Goal: Communication & Community: Answer question/provide support

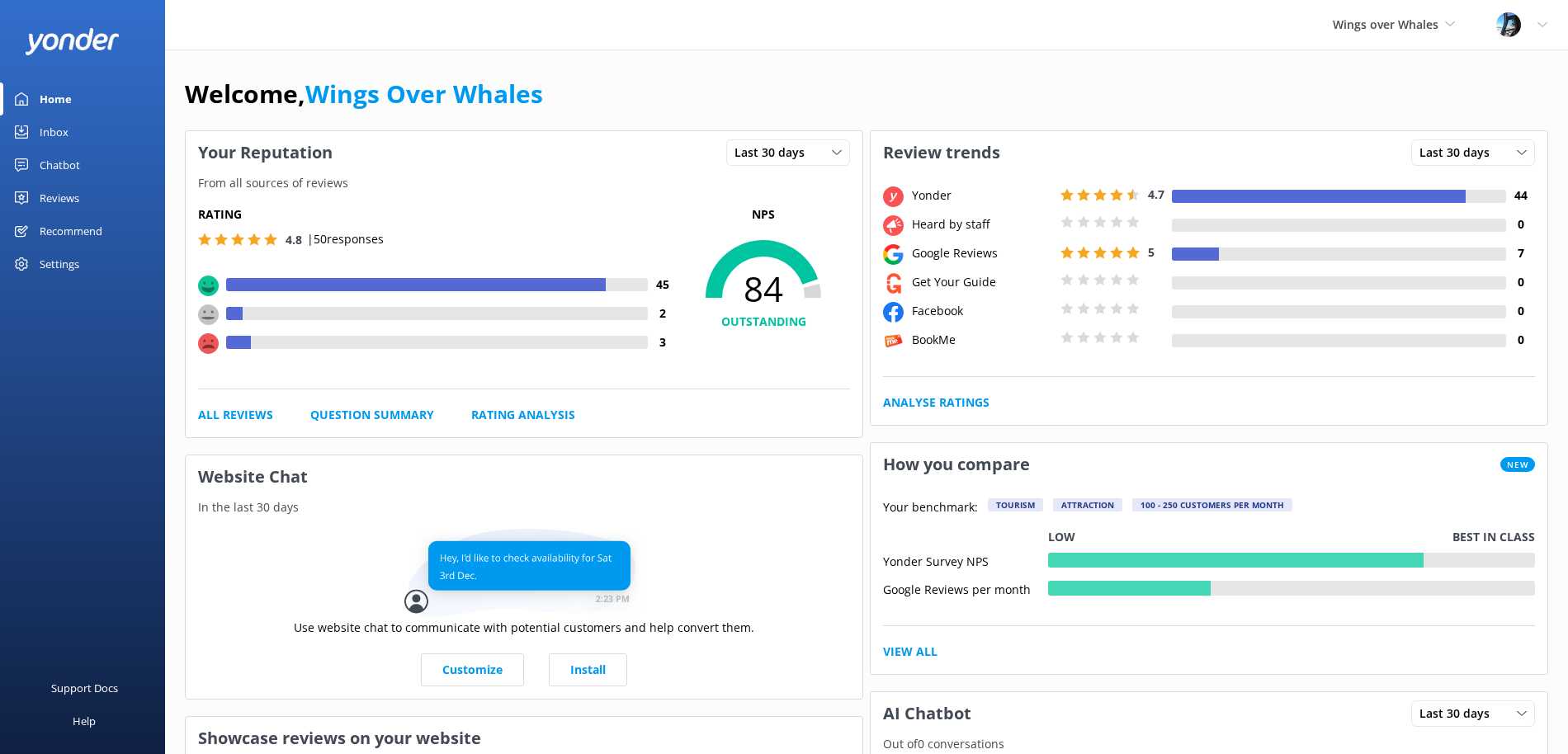
click at [75, 196] on div "Reviews" at bounding box center [60, 197] width 40 height 33
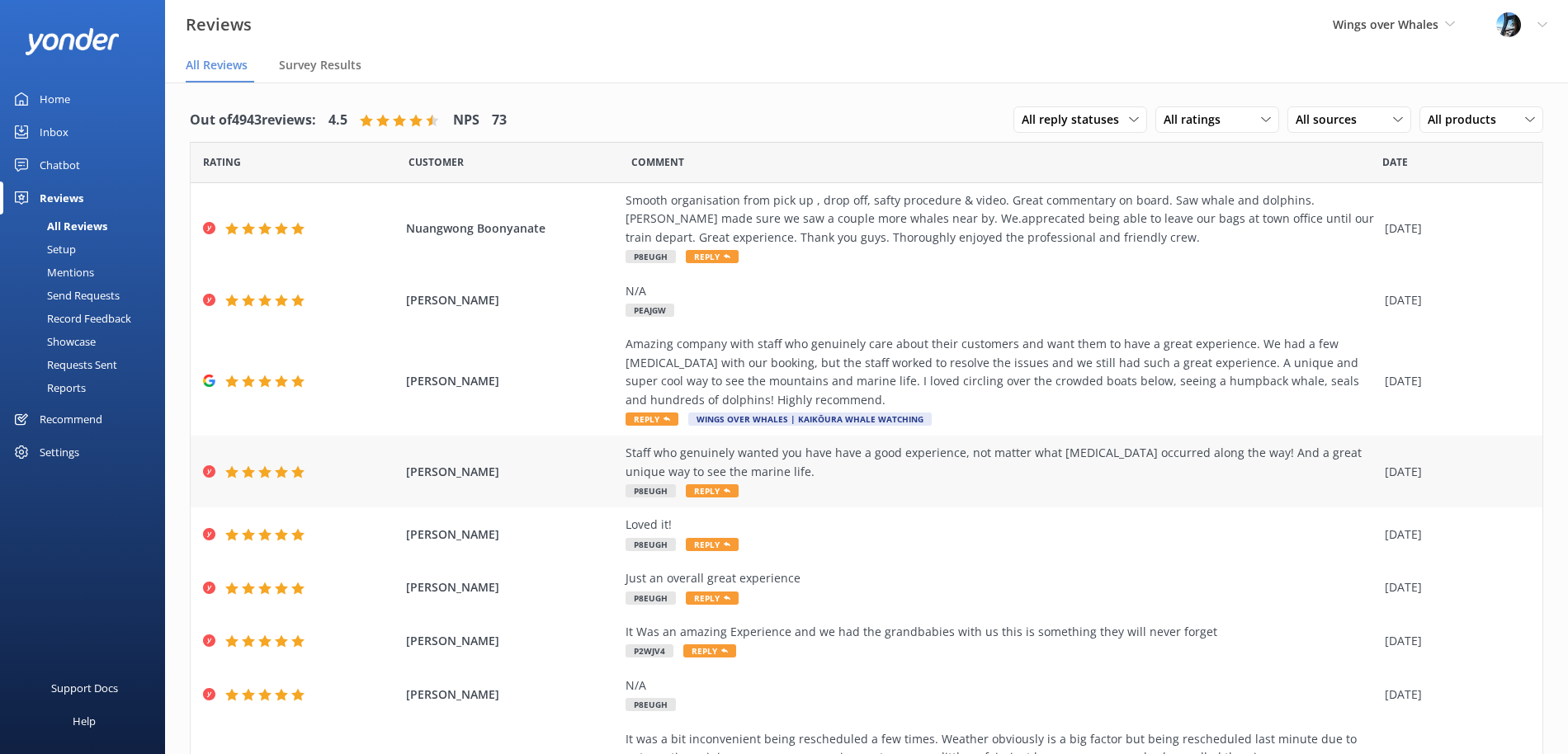
click at [848, 467] on div "Staff who genuinely wanted you have have a good experience, not matter what [ME…" at bounding box center [1000, 462] width 751 height 37
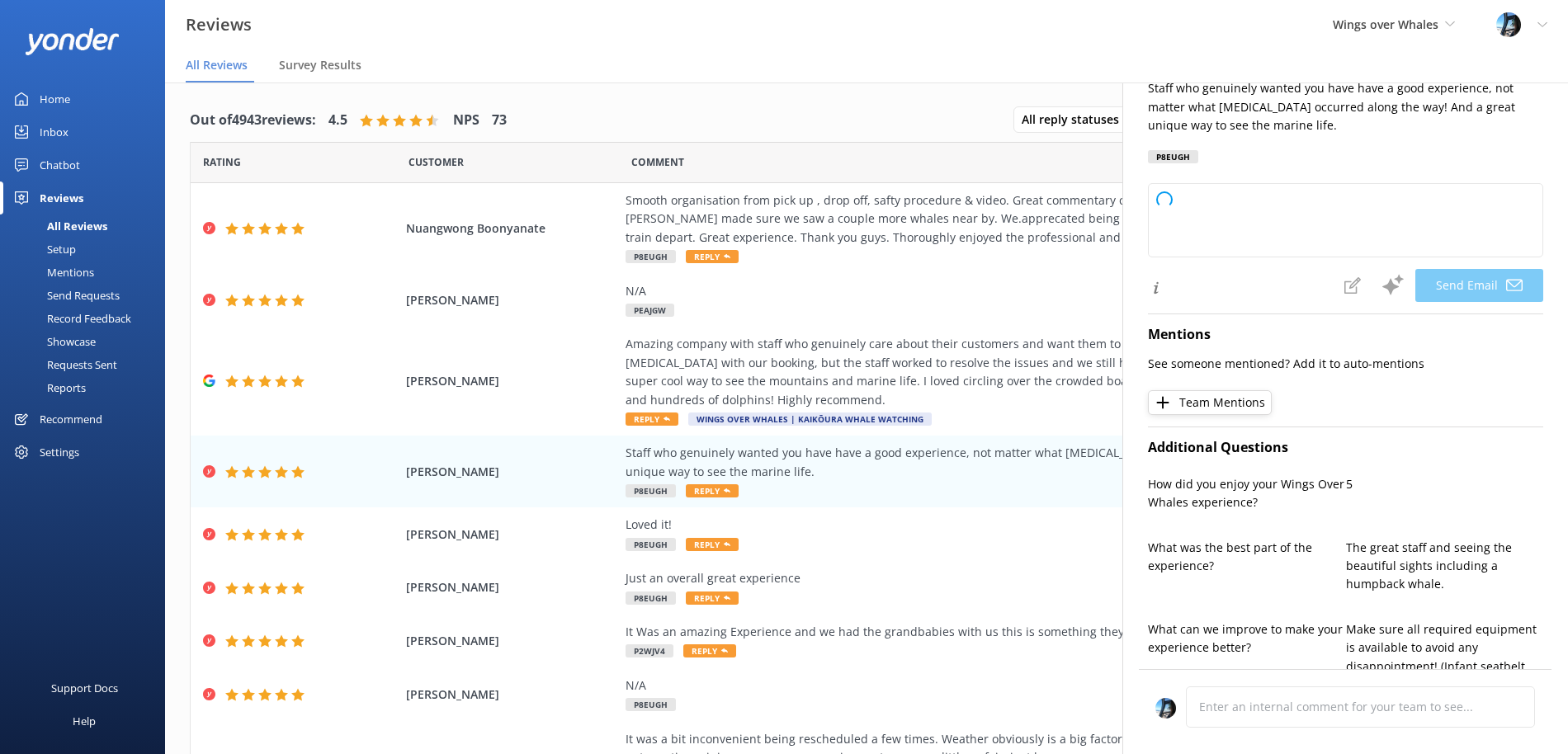
type textarea "Thank you so much, [PERSON_NAME]! We’re thrilled you enjoyed your experience an…"
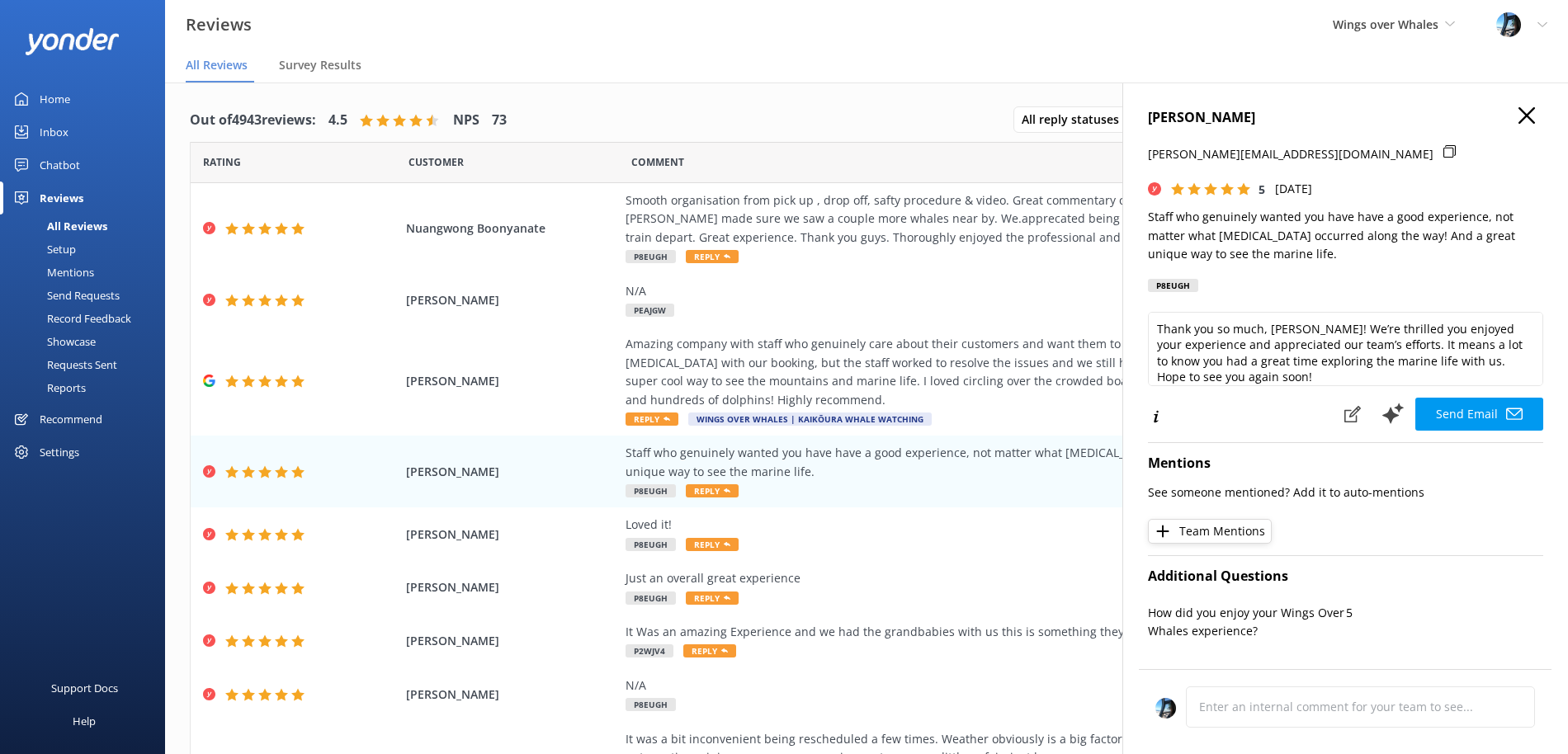
click at [1526, 112] on icon "button" at bounding box center [1526, 116] width 17 height 17
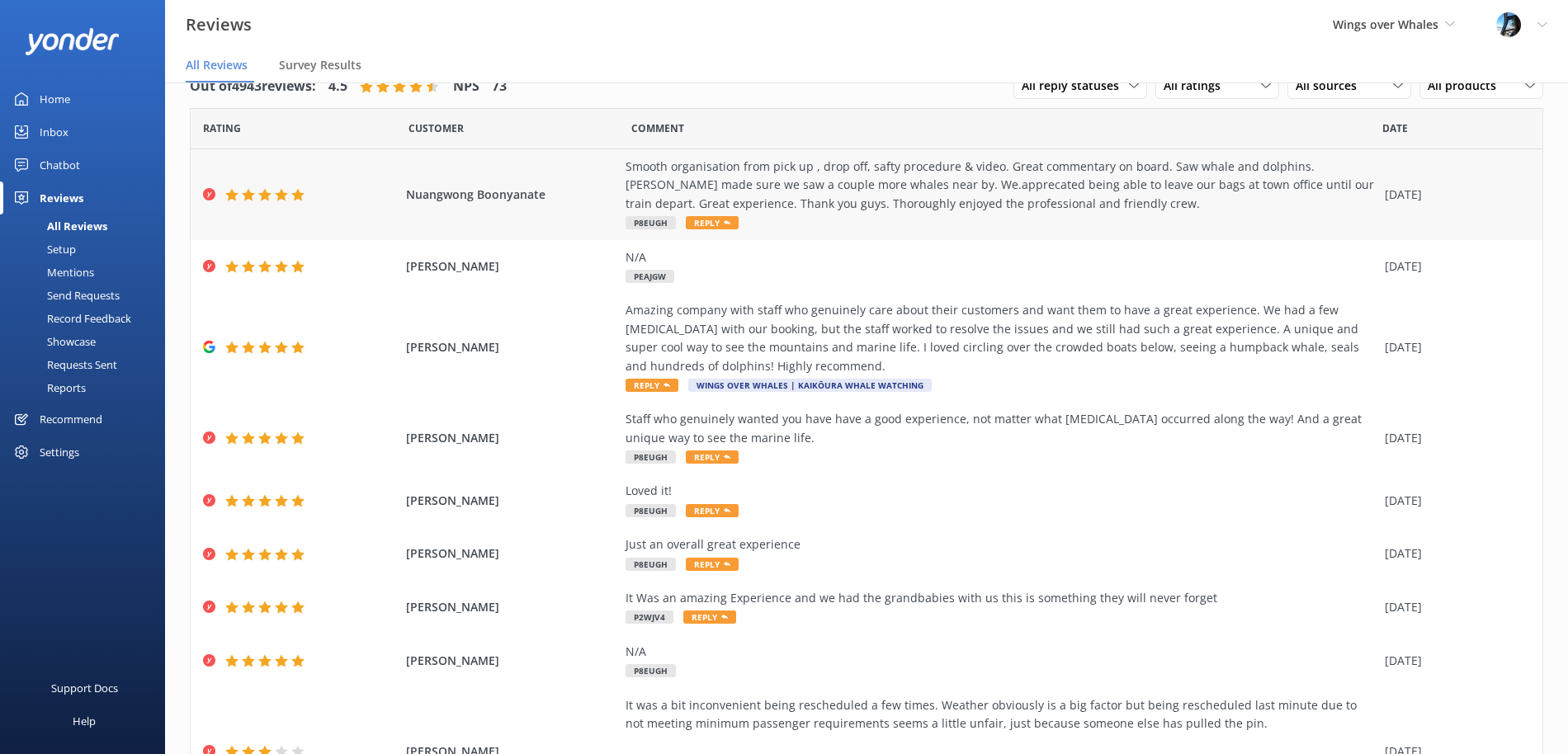
click at [878, 187] on div "Smooth organisation from pick up , drop off, safty procedure & video. Great com…" at bounding box center [1000, 185] width 751 height 55
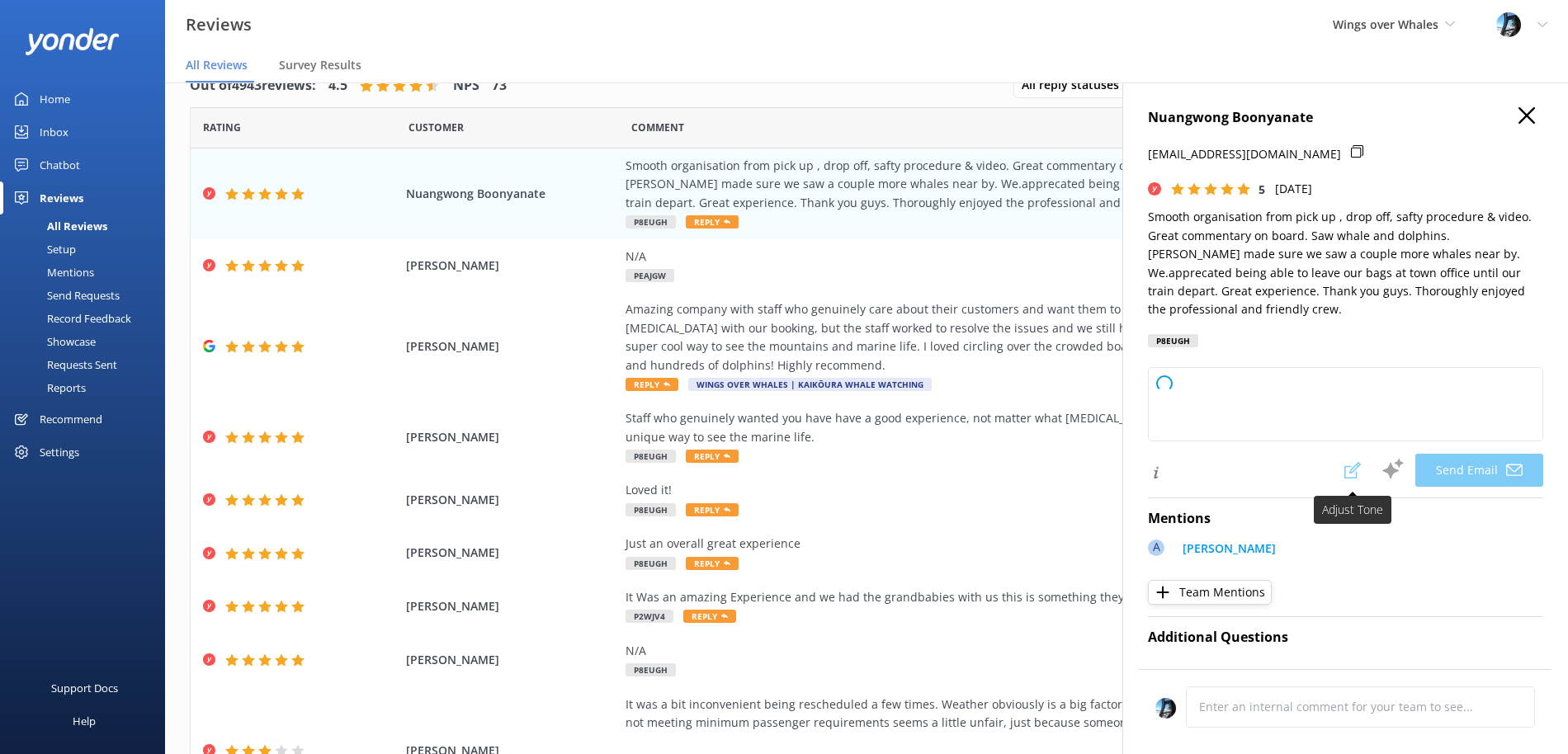
type textarea "Thank you so much for your wonderful review, Nuangwong! We're delighted to hear…"
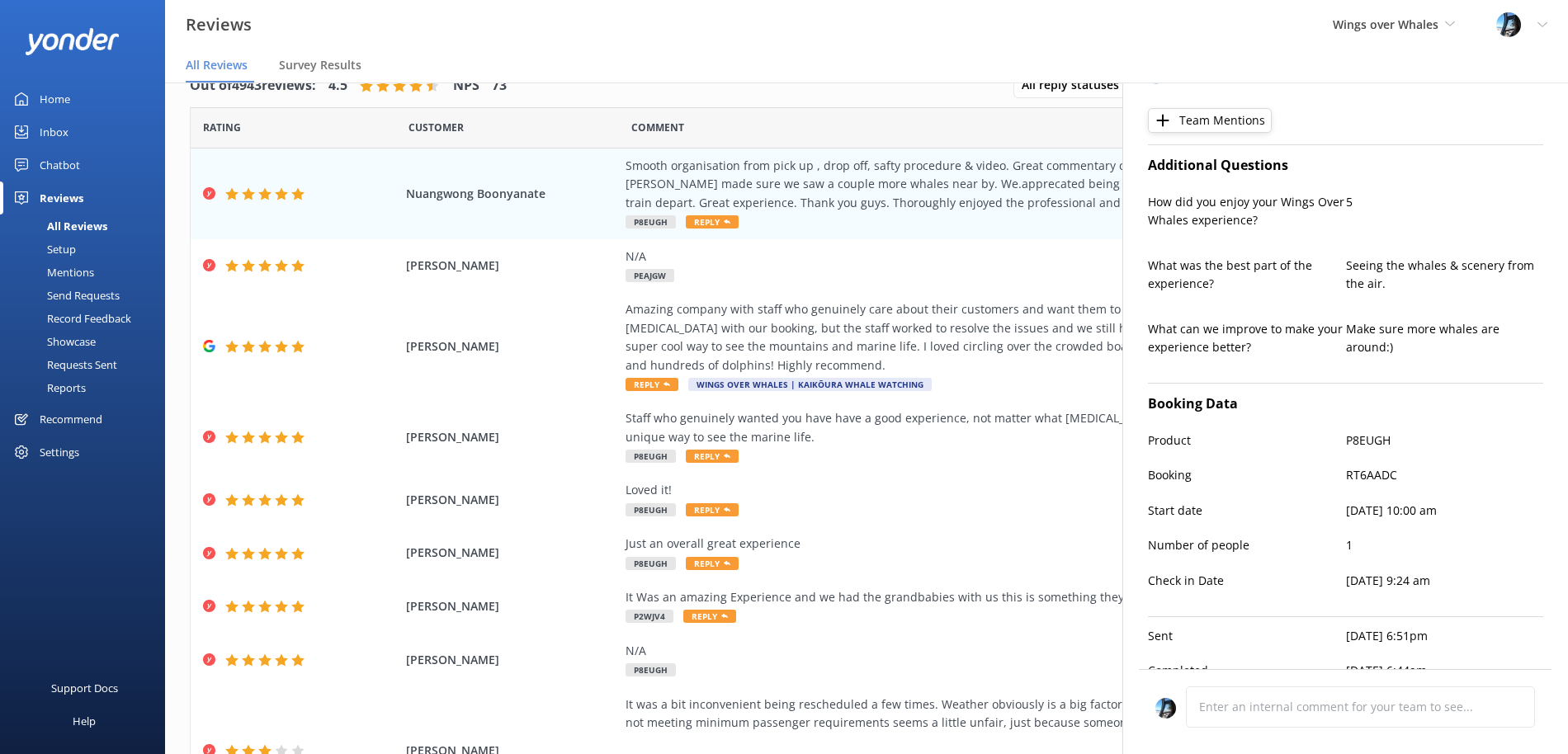
scroll to position [0, 0]
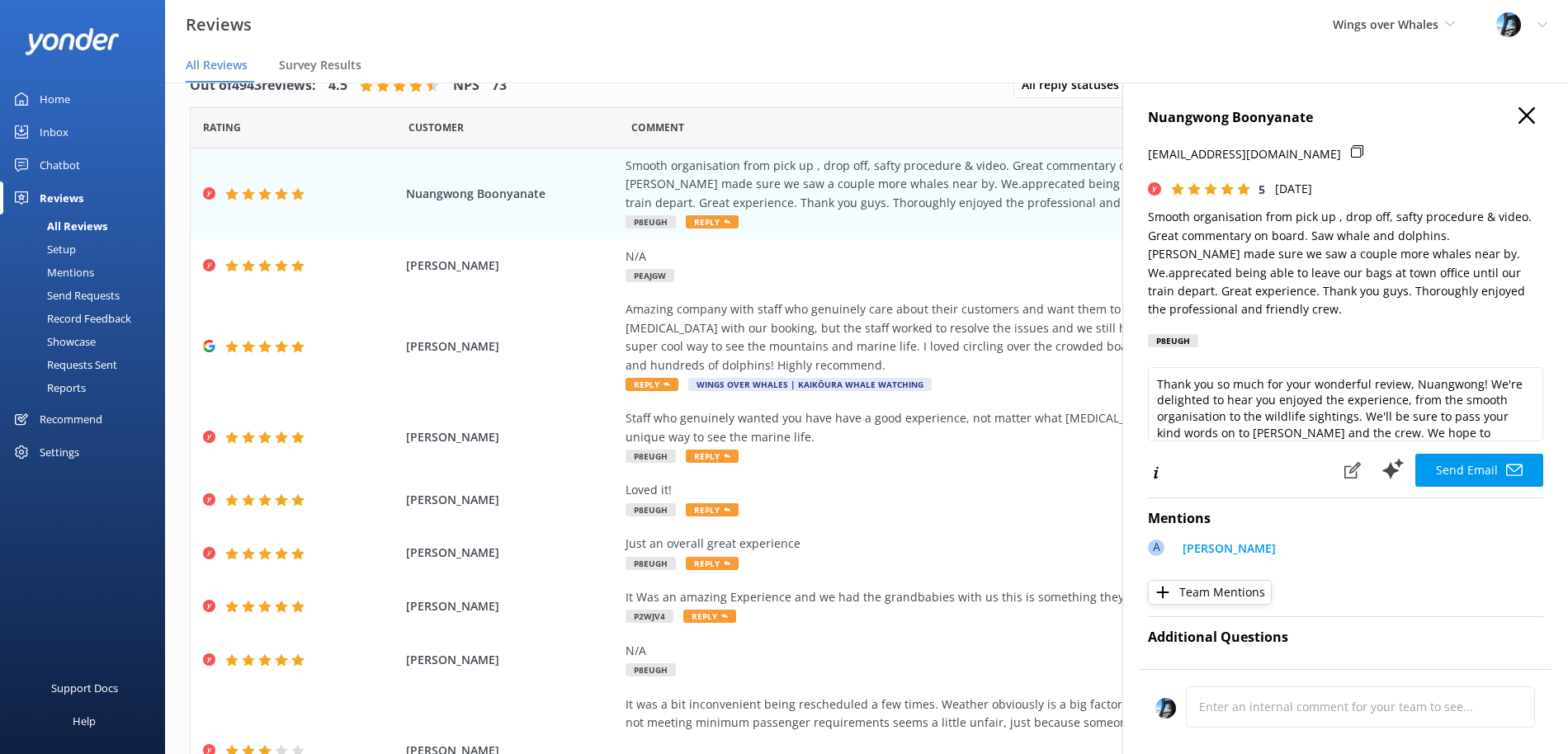
click at [1521, 113] on icon "button" at bounding box center [1526, 116] width 17 height 17
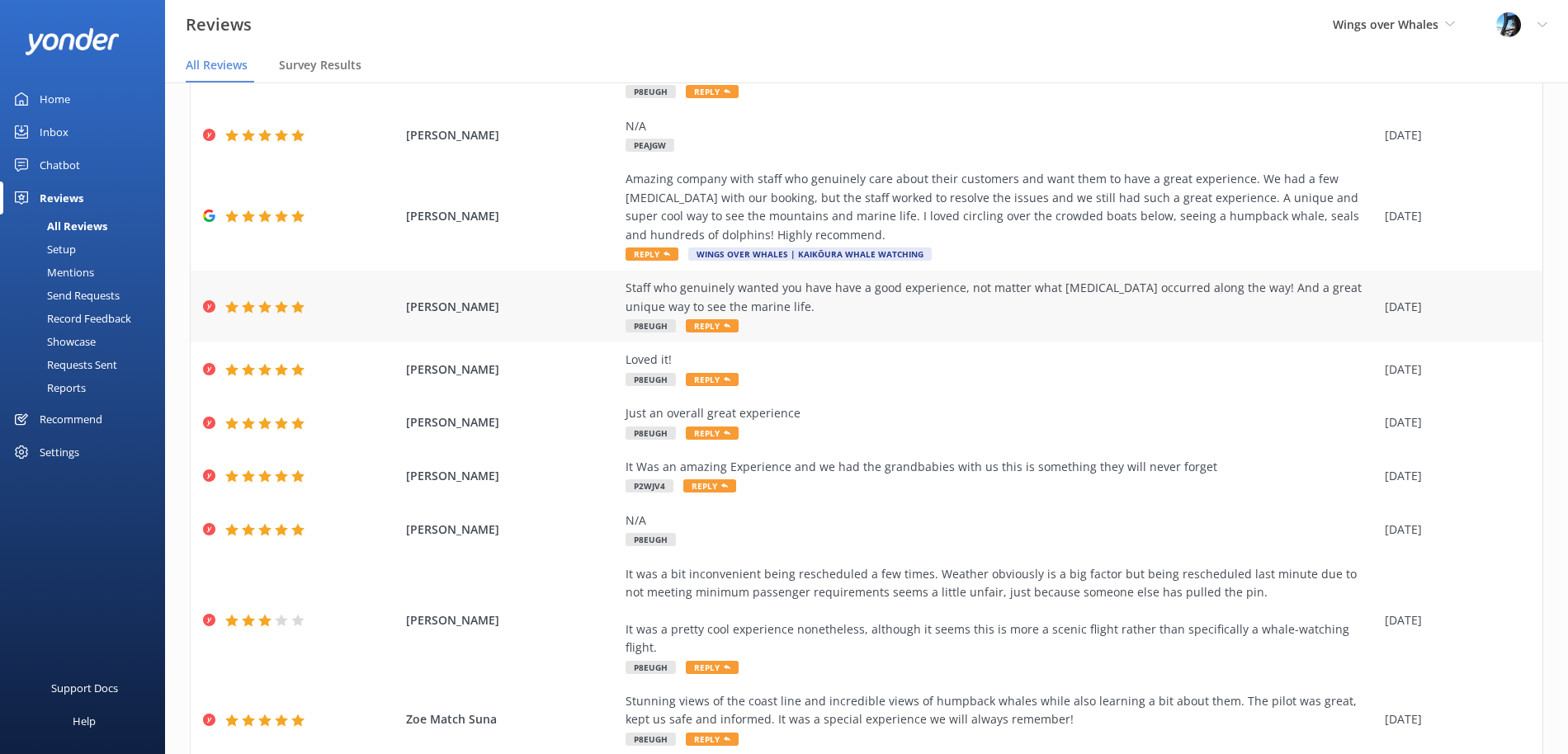
scroll to position [203, 0]
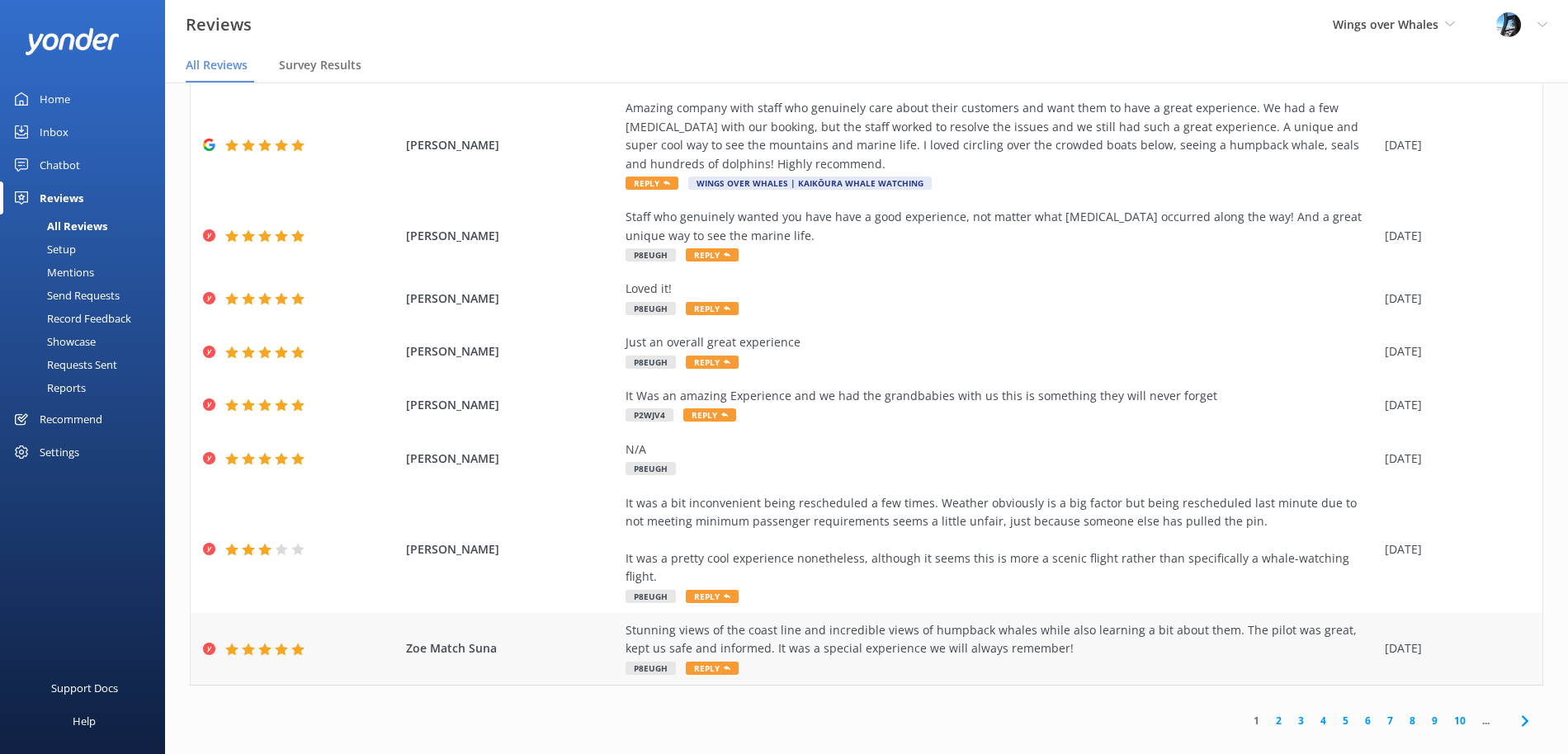
click at [1000, 638] on div "Stunning views of the coast line and incredible views of humpback whales while …" at bounding box center [1000, 639] width 751 height 37
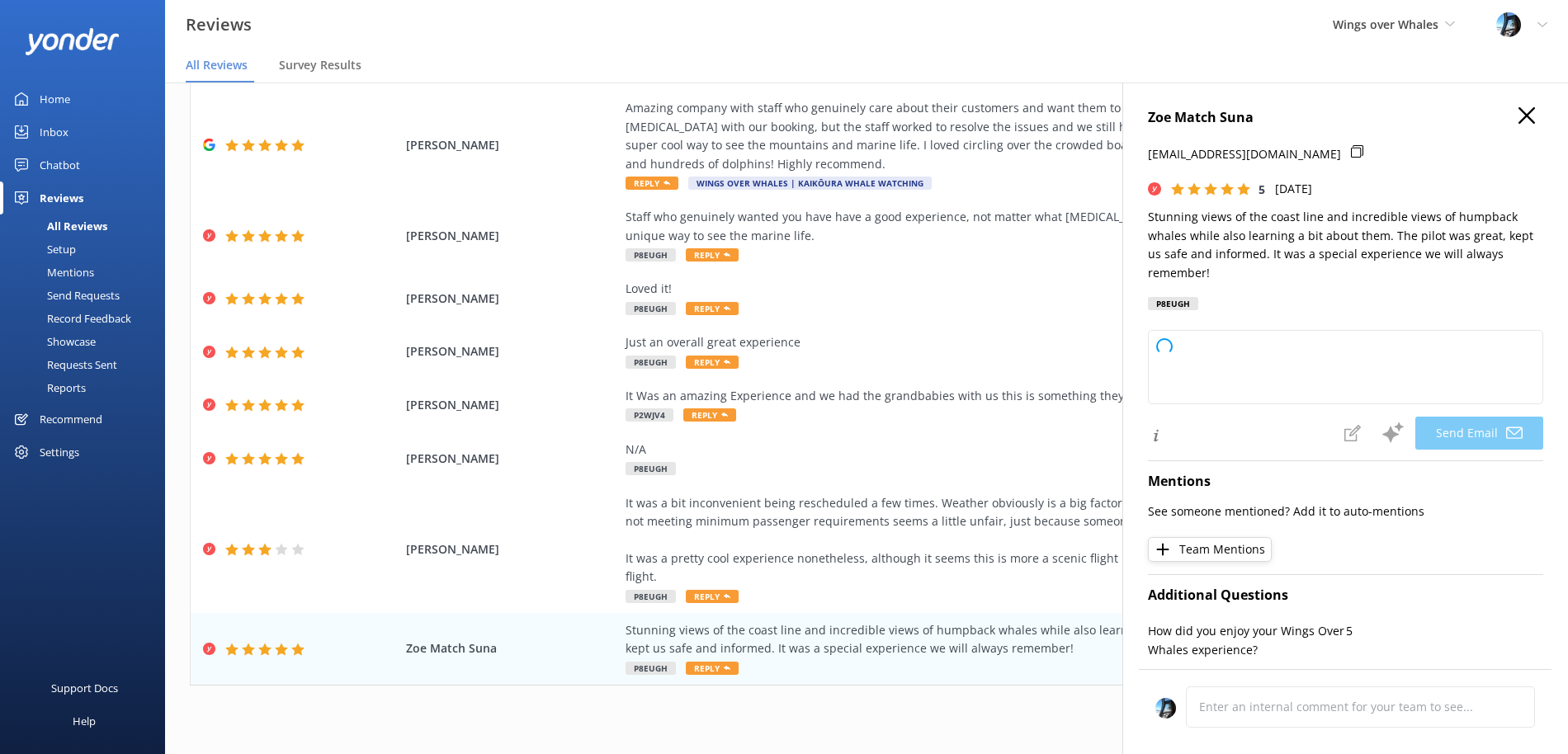
type textarea "Thank you so much for your wonderful review, [PERSON_NAME]! We're thrilled to h…"
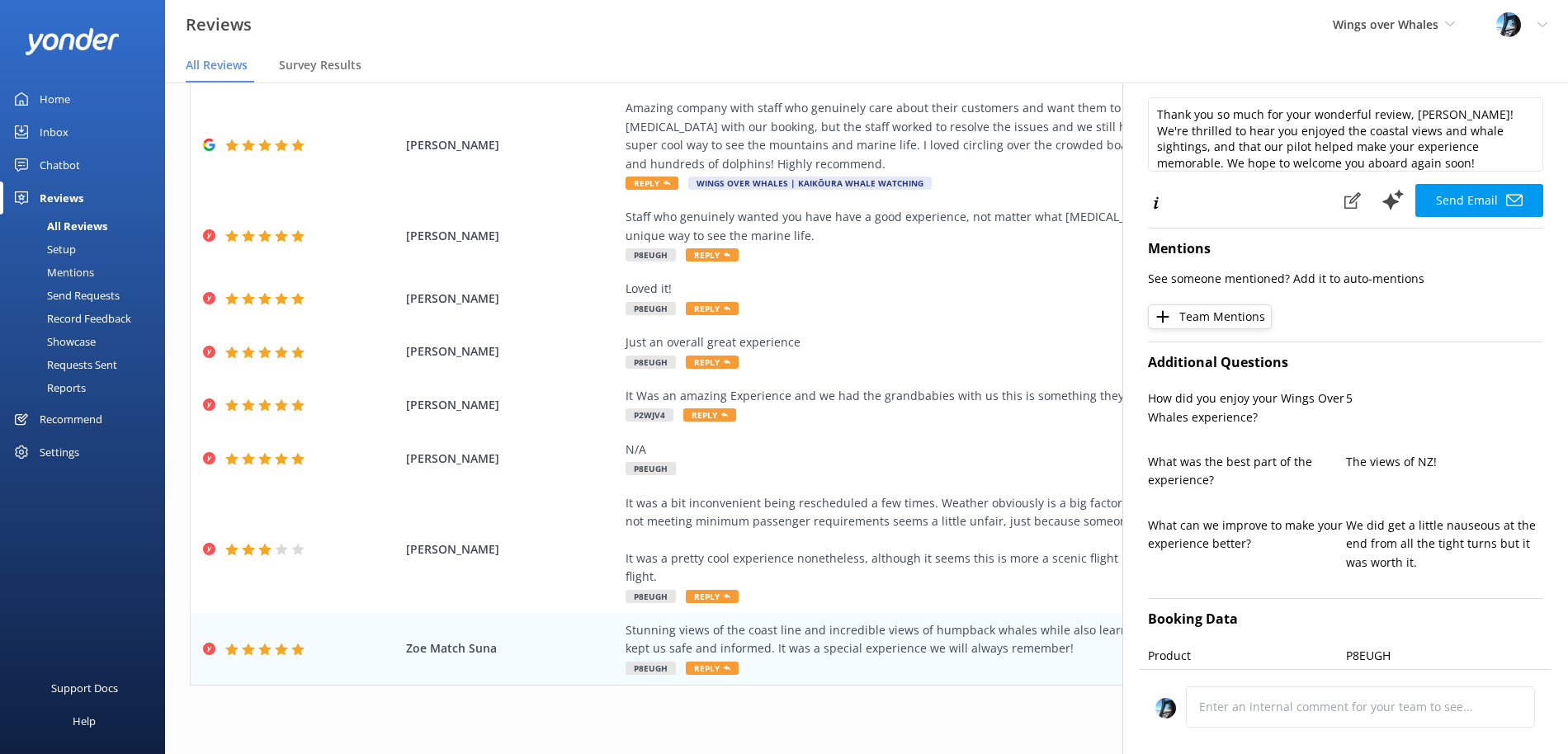
scroll to position [0, 0]
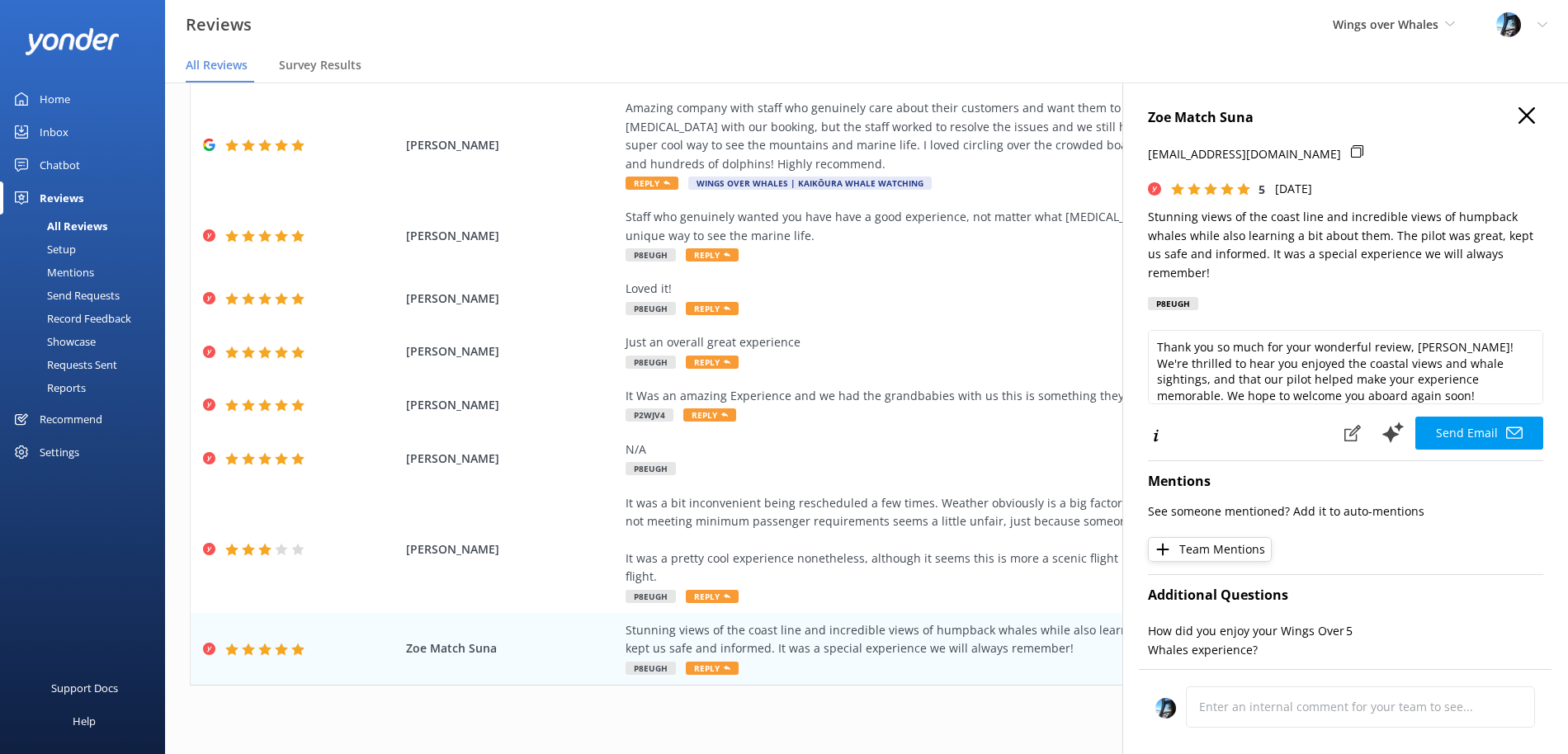
click at [1522, 106] on div "Zoe Match Suna [EMAIL_ADDRESS][DOMAIN_NAME] 5 [DATE] Stunning views of the coas…" at bounding box center [1345, 460] width 446 height 754
click at [1522, 119] on use "button" at bounding box center [1526, 116] width 17 height 17
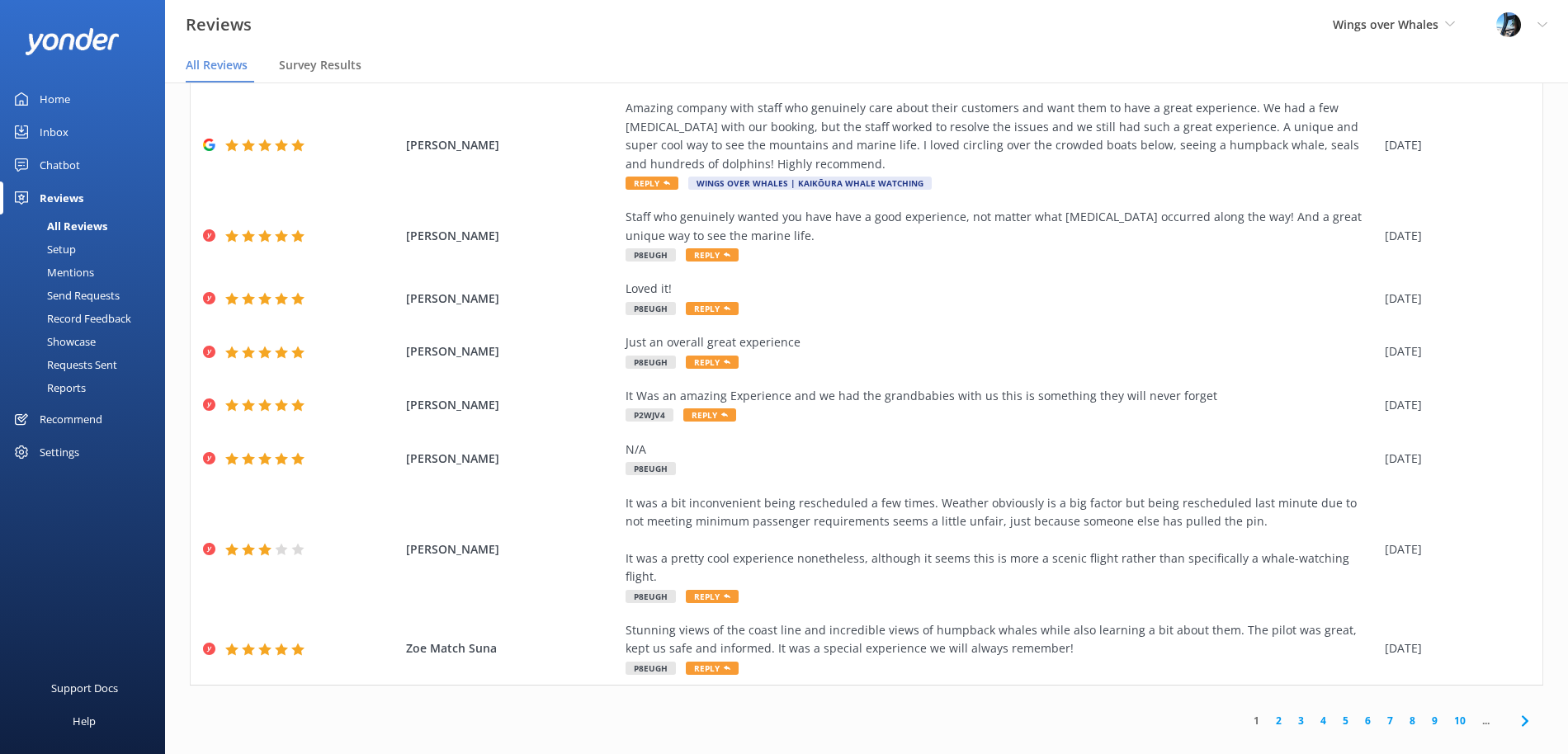
click at [1280, 713] on link "2" at bounding box center [1278, 721] width 22 height 16
